Goal: Communication & Community: Ask a question

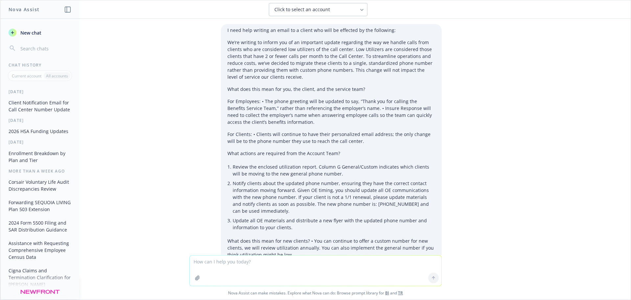
scroll to position [235, 0]
